Goal: Information Seeking & Learning: Find contact information

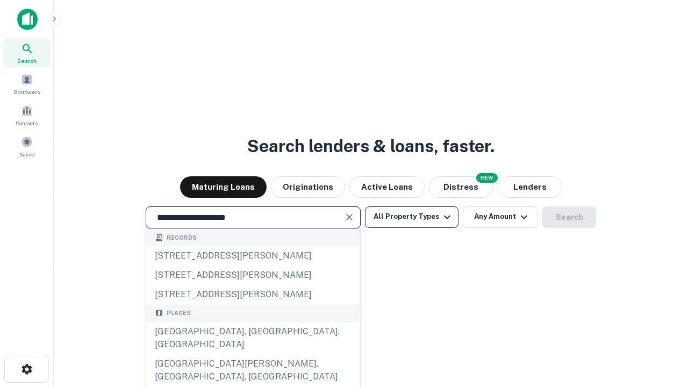
click at [253, 354] on div "[GEOGRAPHIC_DATA], [GEOGRAPHIC_DATA], [GEOGRAPHIC_DATA]" at bounding box center [253, 338] width 214 height 32
type input "**********"
click at [412, 217] on button "All Property Types" at bounding box center [412, 218] width 94 height 22
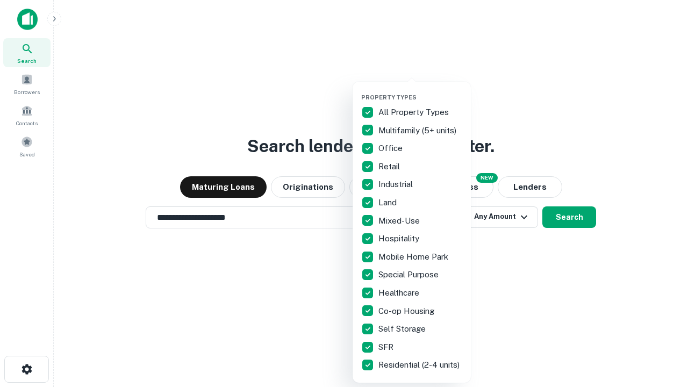
click at [421, 90] on button "button" at bounding box center [420, 90] width 118 height 1
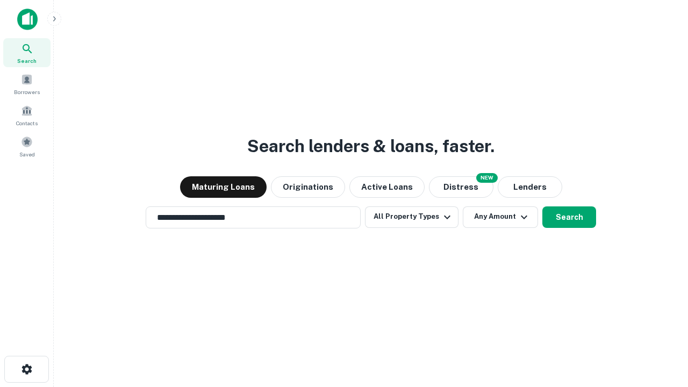
scroll to position [17, 0]
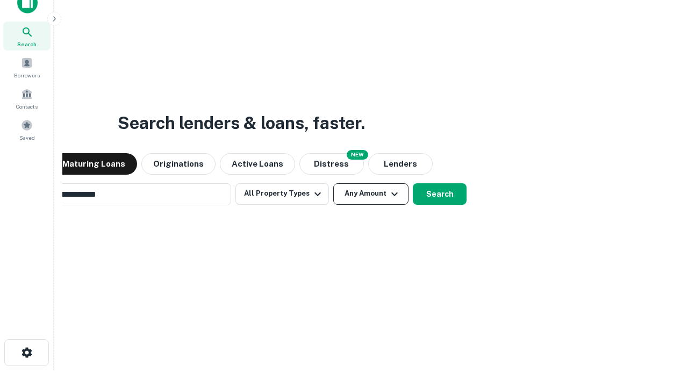
click at [333, 183] on button "Any Amount" at bounding box center [370, 194] width 75 height 22
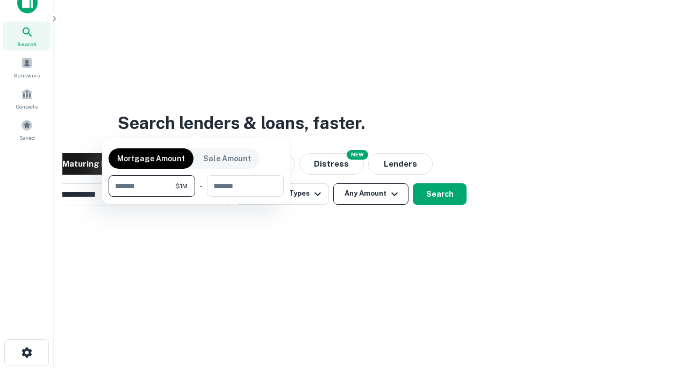
scroll to position [17, 0]
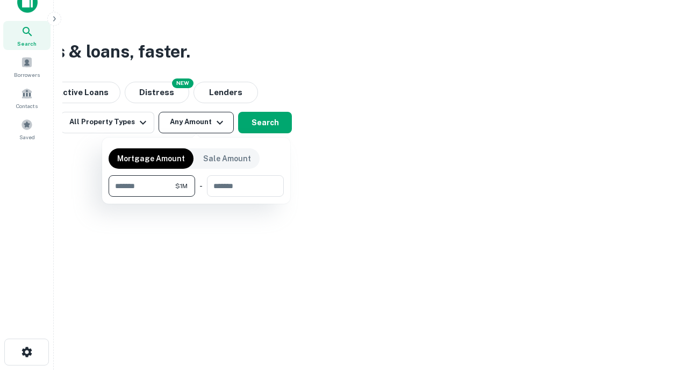
type input "*******"
click at [196, 197] on button "button" at bounding box center [196, 197] width 175 height 1
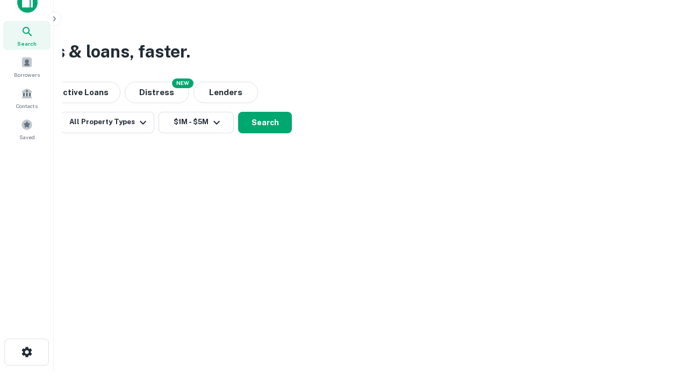
scroll to position [17, 0]
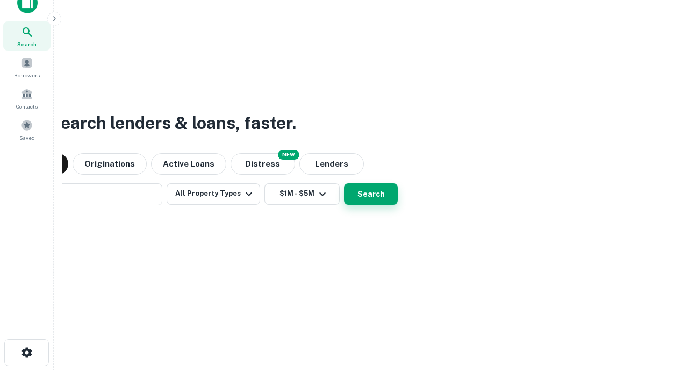
click at [344, 183] on button "Search" at bounding box center [371, 194] width 54 height 22
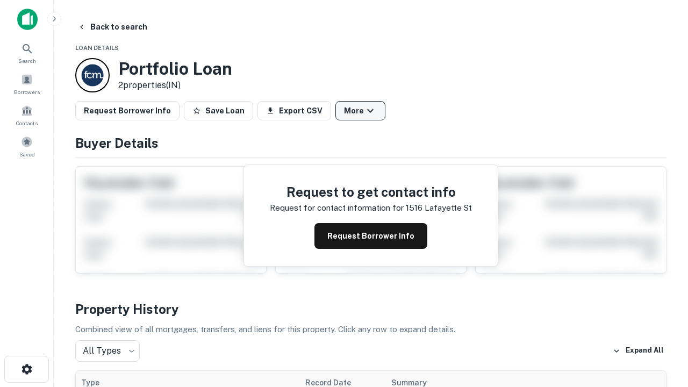
click at [360, 111] on button "More" at bounding box center [361, 110] width 50 height 19
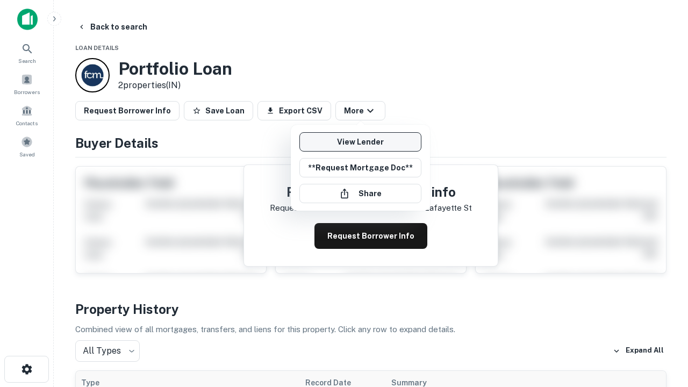
click at [360, 142] on link "View Lender" at bounding box center [361, 141] width 122 height 19
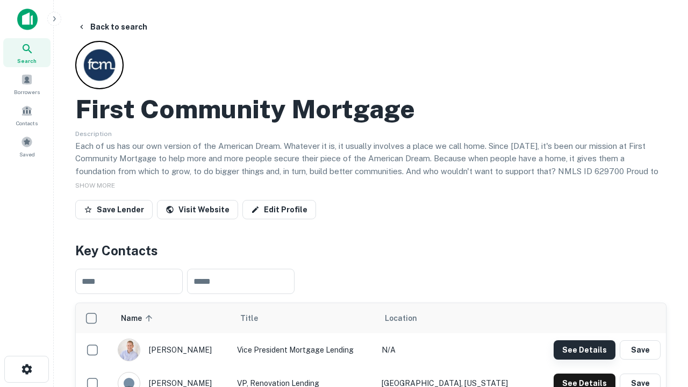
click at [585, 350] on button "See Details" at bounding box center [585, 349] width 62 height 19
